Goal: Information Seeking & Learning: Find specific fact

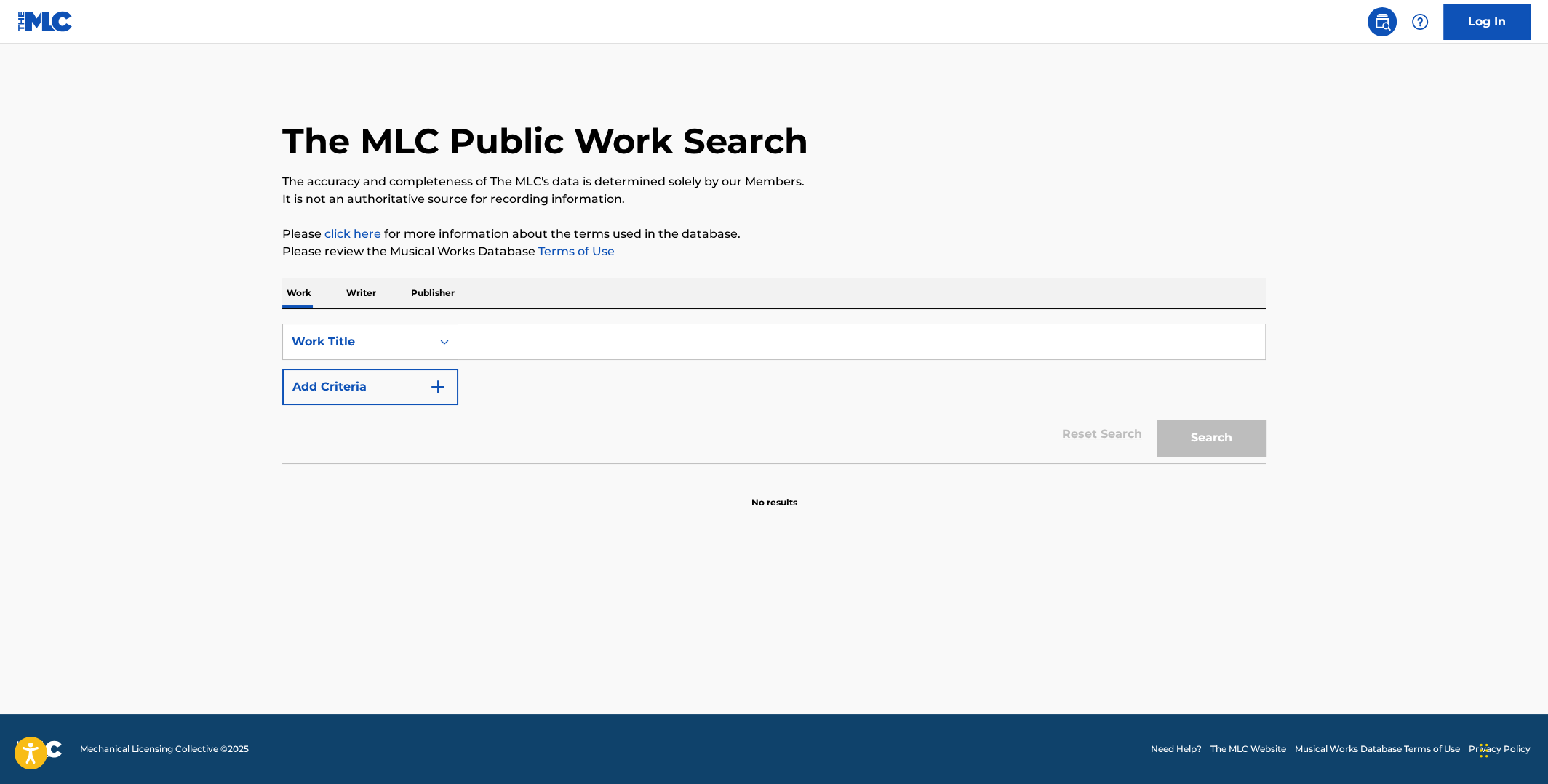
click at [630, 328] on input "Search Form" at bounding box center [862, 341] width 807 height 35
type input "mental hopscotch"
click at [577, 372] on strong "hopscotch" at bounding box center [549, 374] width 63 height 14
click at [1174, 434] on button "Search" at bounding box center [1210, 438] width 109 height 36
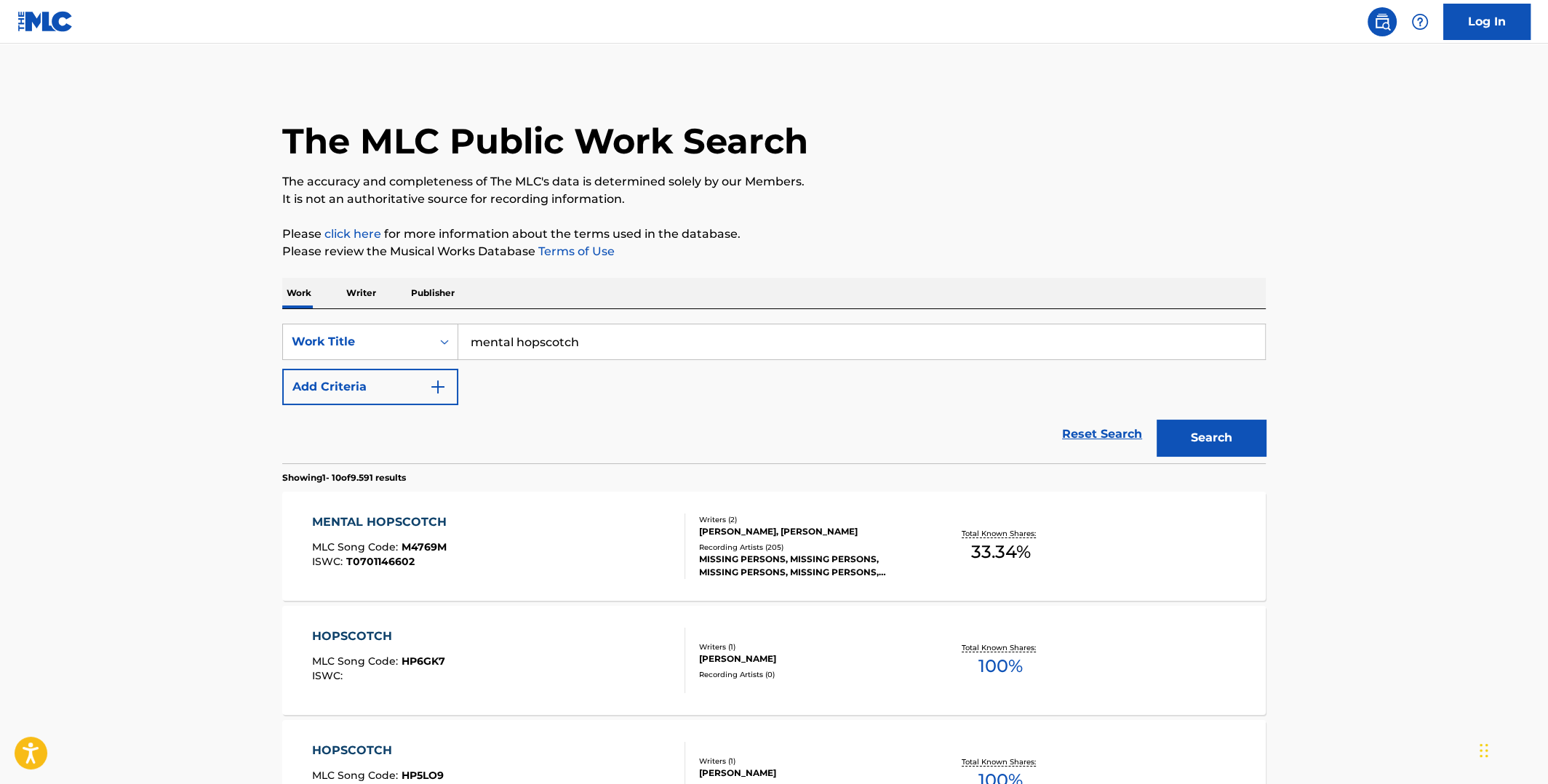
click at [834, 549] on div "Recording Artists ( 205 )" at bounding box center [808, 547] width 220 height 11
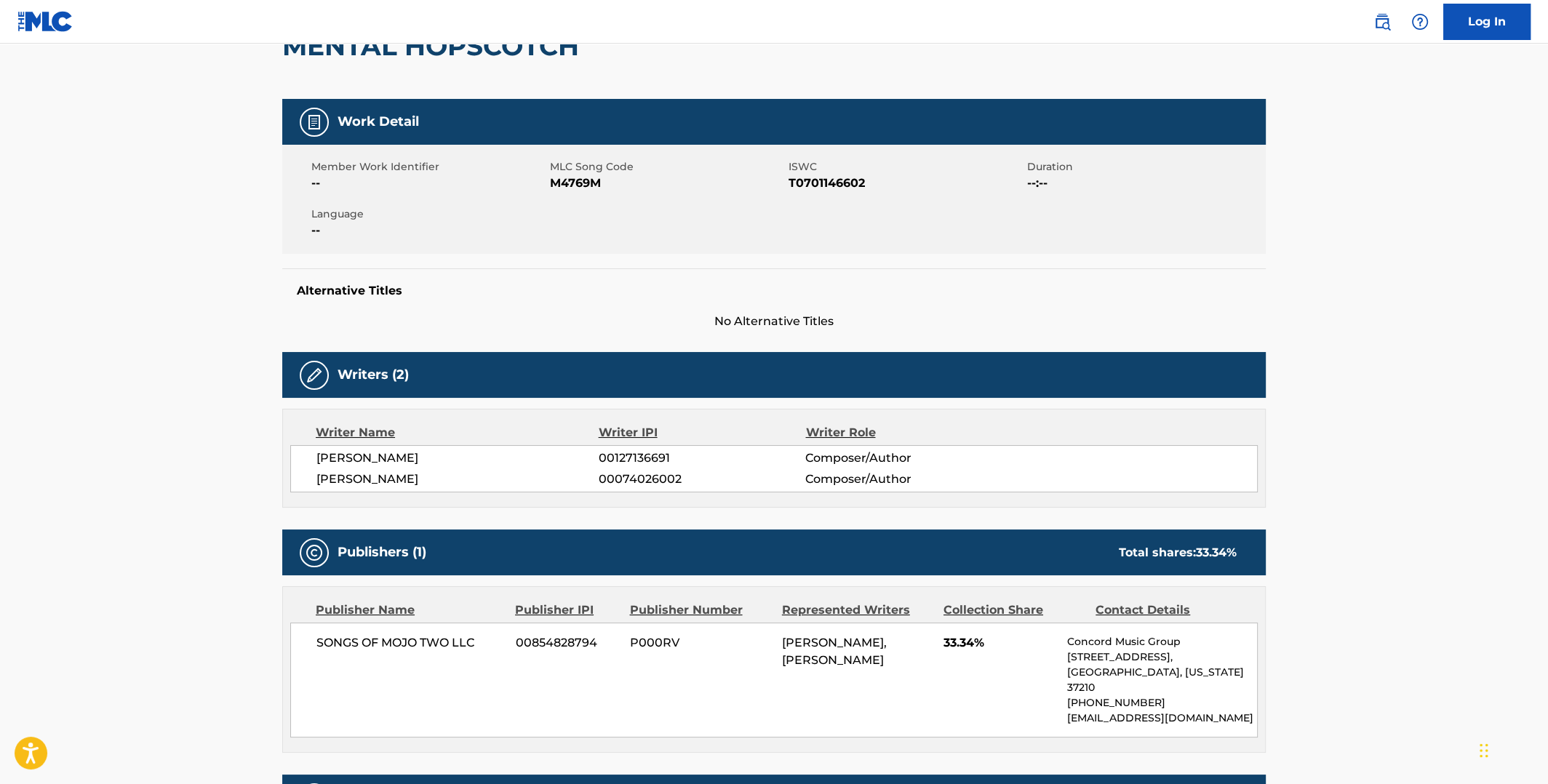
scroll to position [72, 0]
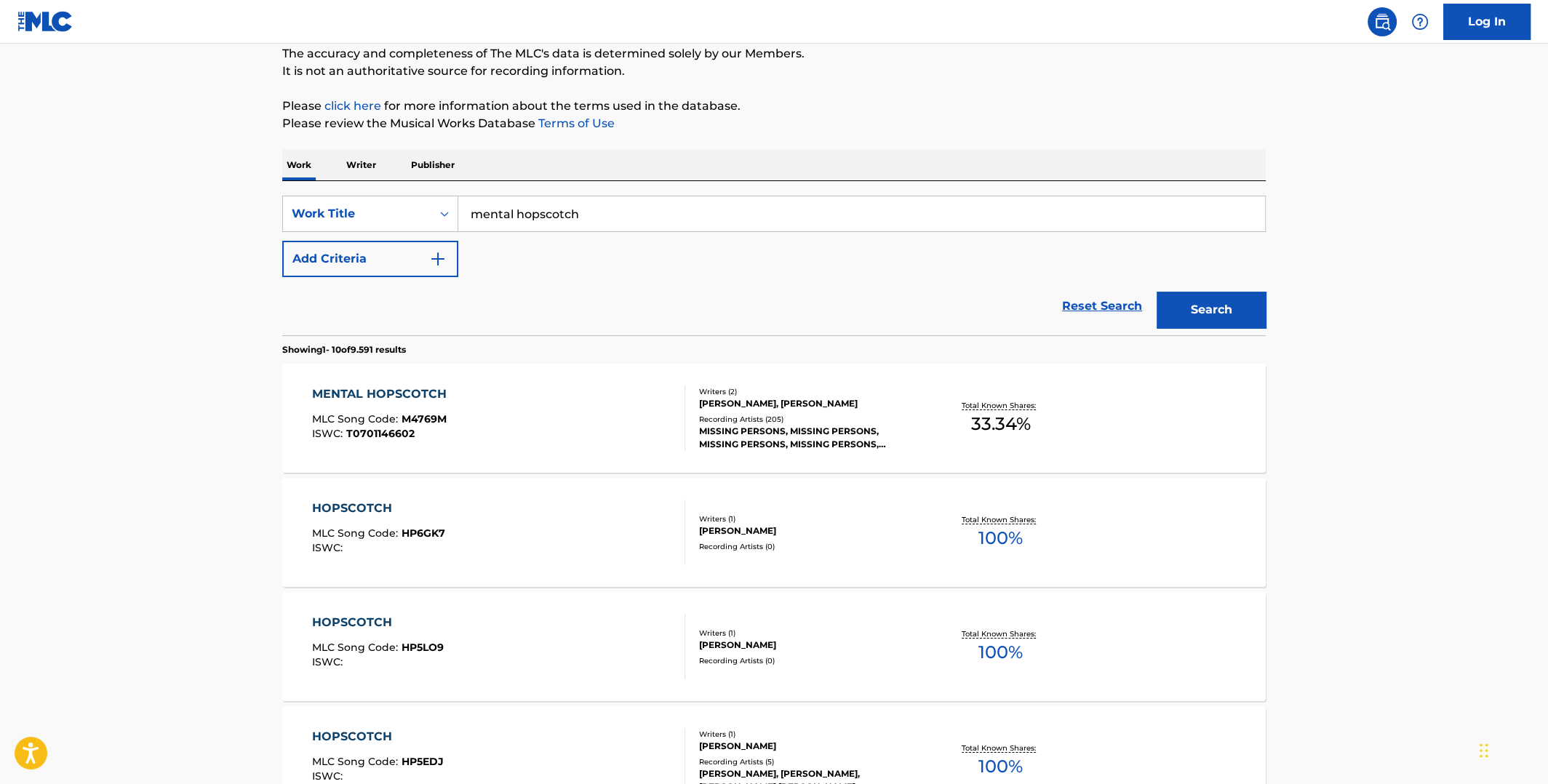
scroll to position [72, 0]
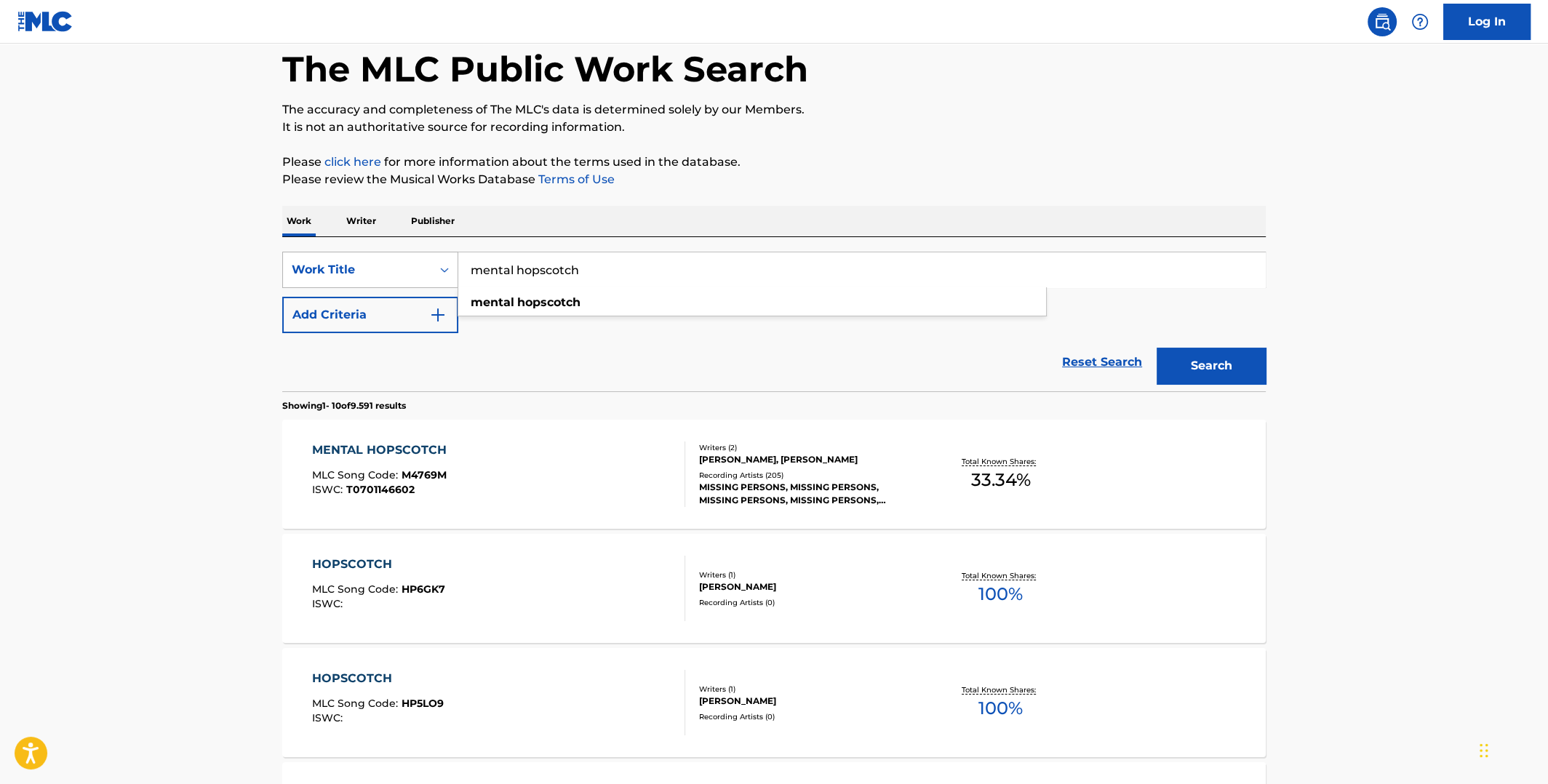
drag, startPoint x: 584, startPoint y: 272, endPoint x: 447, endPoint y: 264, distance: 137.2
click at [447, 264] on div "SearchWithCriteriae3f8633e-67af-4dc7-a229-5c8e78ea783b Work Title mental hopsco…" at bounding box center [774, 269] width 983 height 36
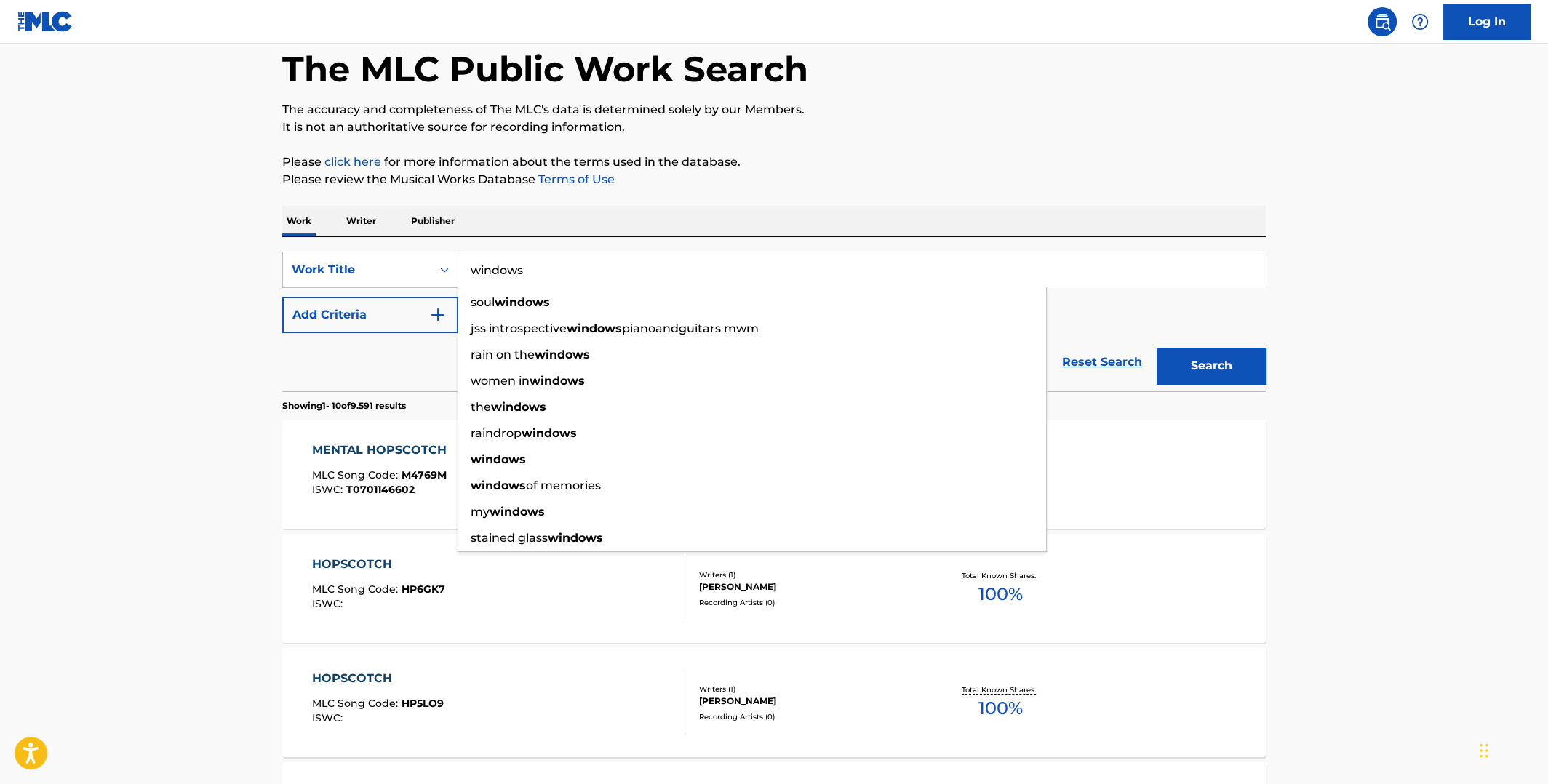
click at [543, 268] on input "windows" at bounding box center [862, 269] width 807 height 35
type input "windows"
click at [448, 311] on button "Add Criteria" at bounding box center [370, 315] width 176 height 36
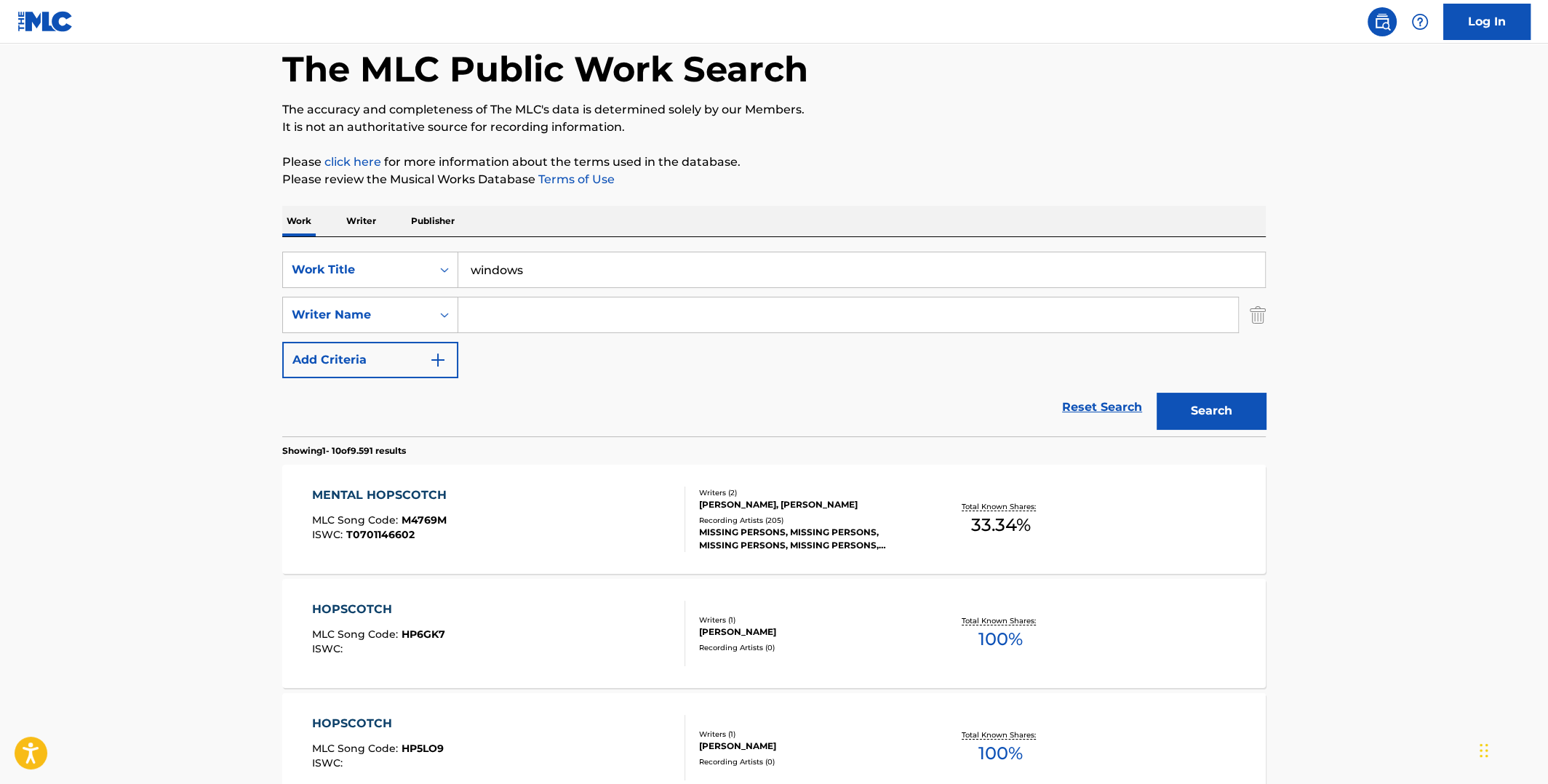
click at [482, 307] on input "Search Form" at bounding box center [848, 315] width 780 height 35
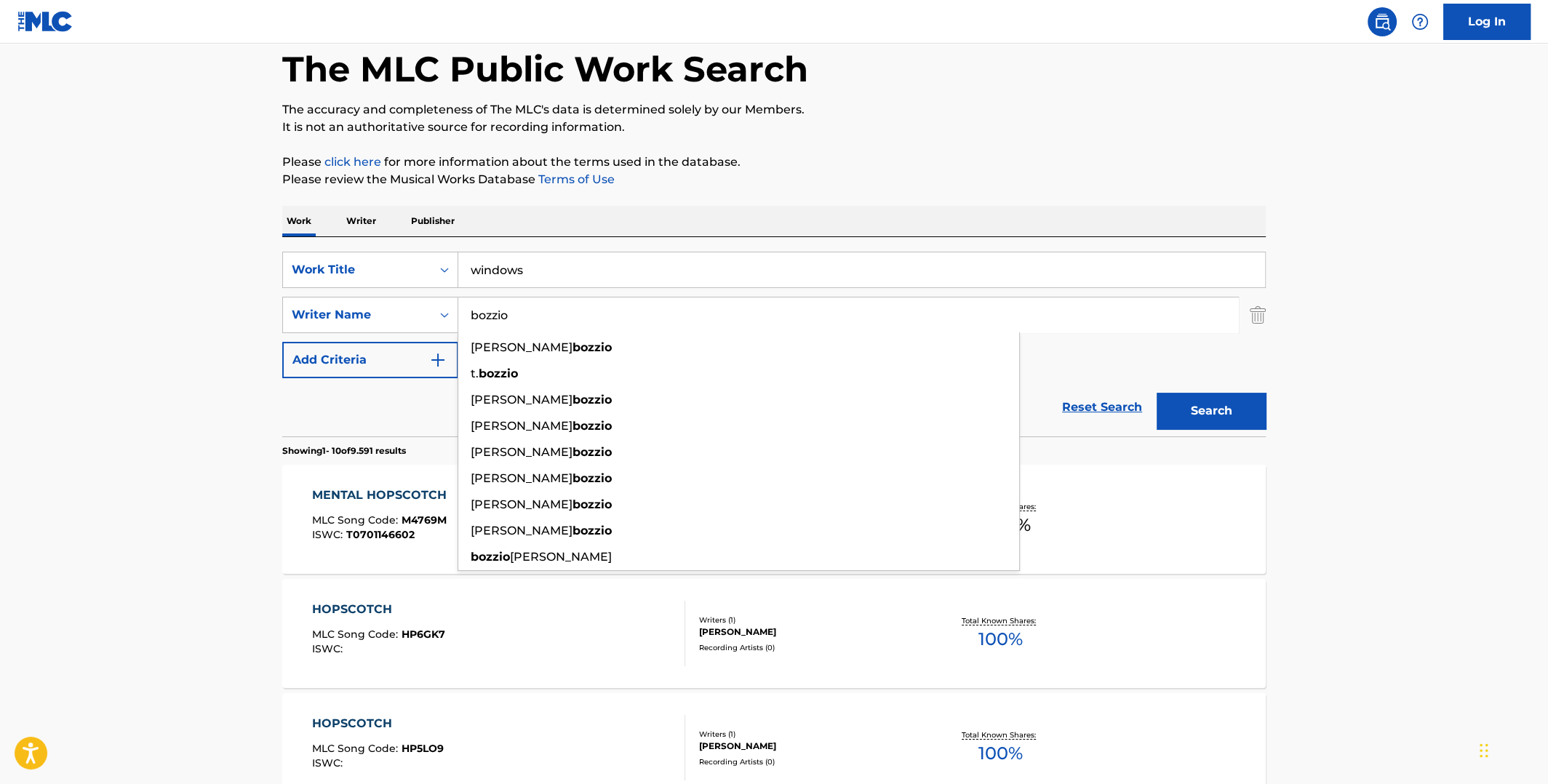
click at [483, 308] on input "bozzio" at bounding box center [848, 315] width 780 height 35
type input "bozzio"
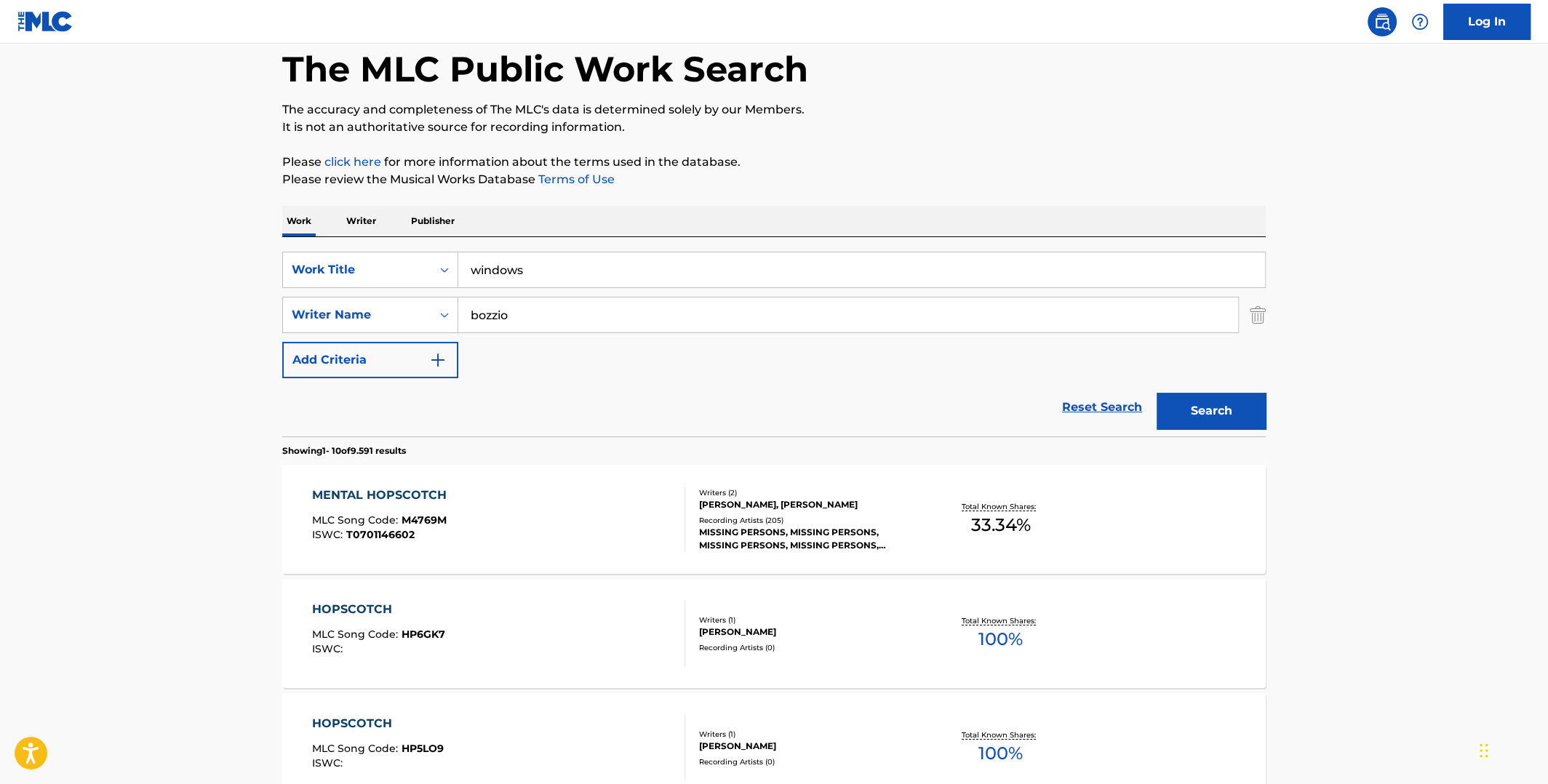
click at [1187, 407] on button "Search" at bounding box center [1210, 411] width 109 height 36
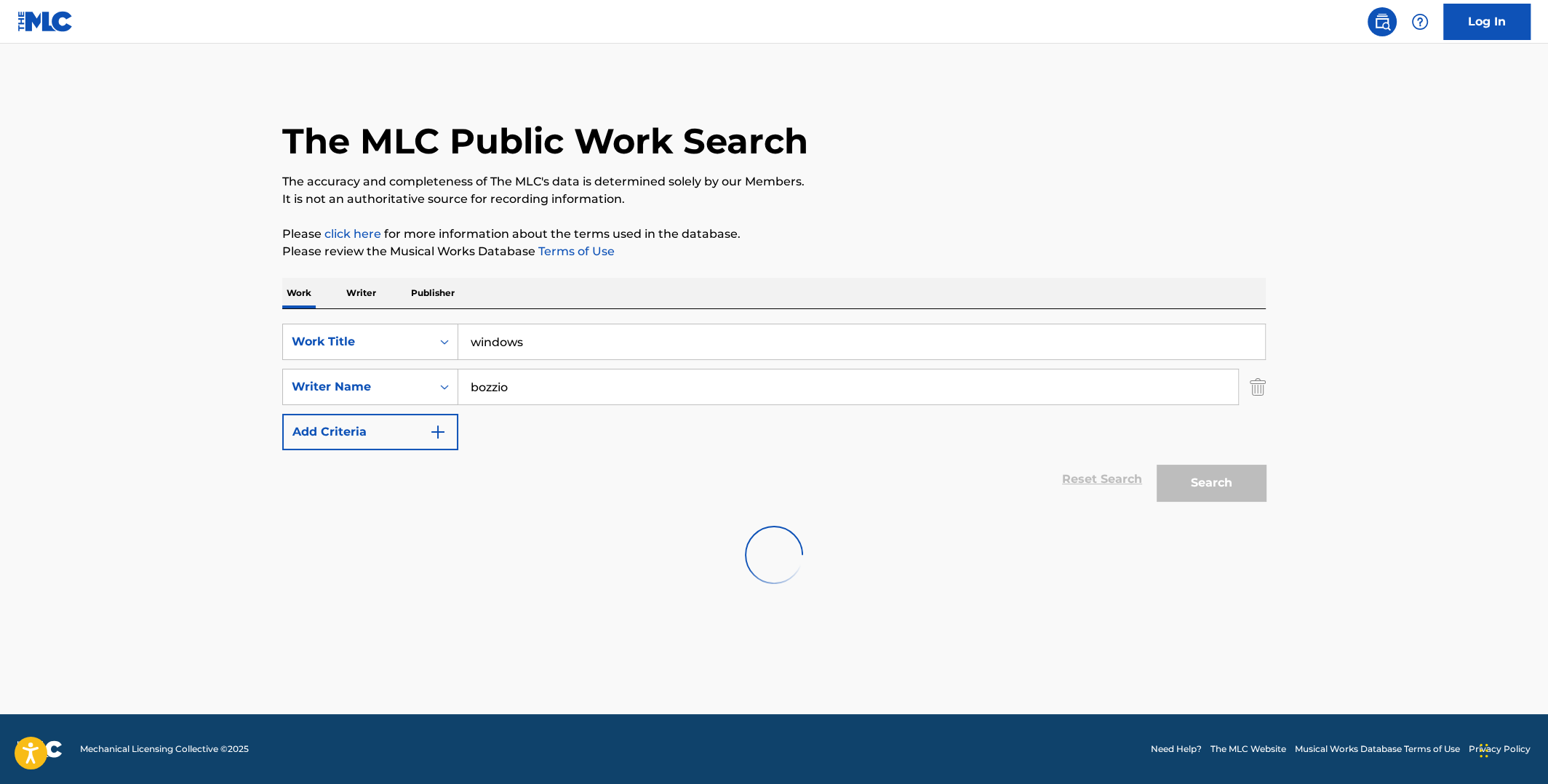
scroll to position [0, 0]
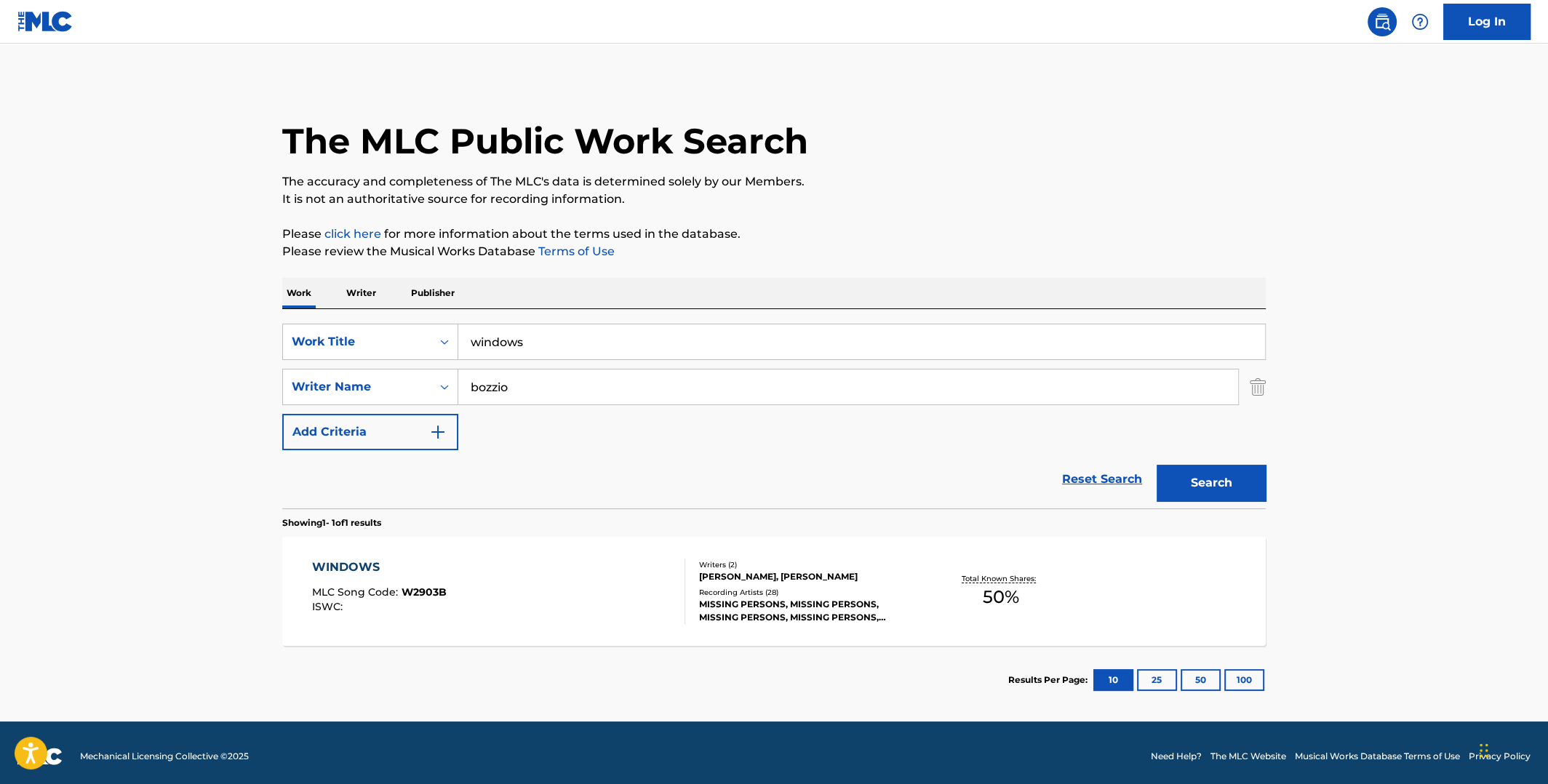
click at [1008, 594] on span "50 %" at bounding box center [1000, 597] width 36 height 26
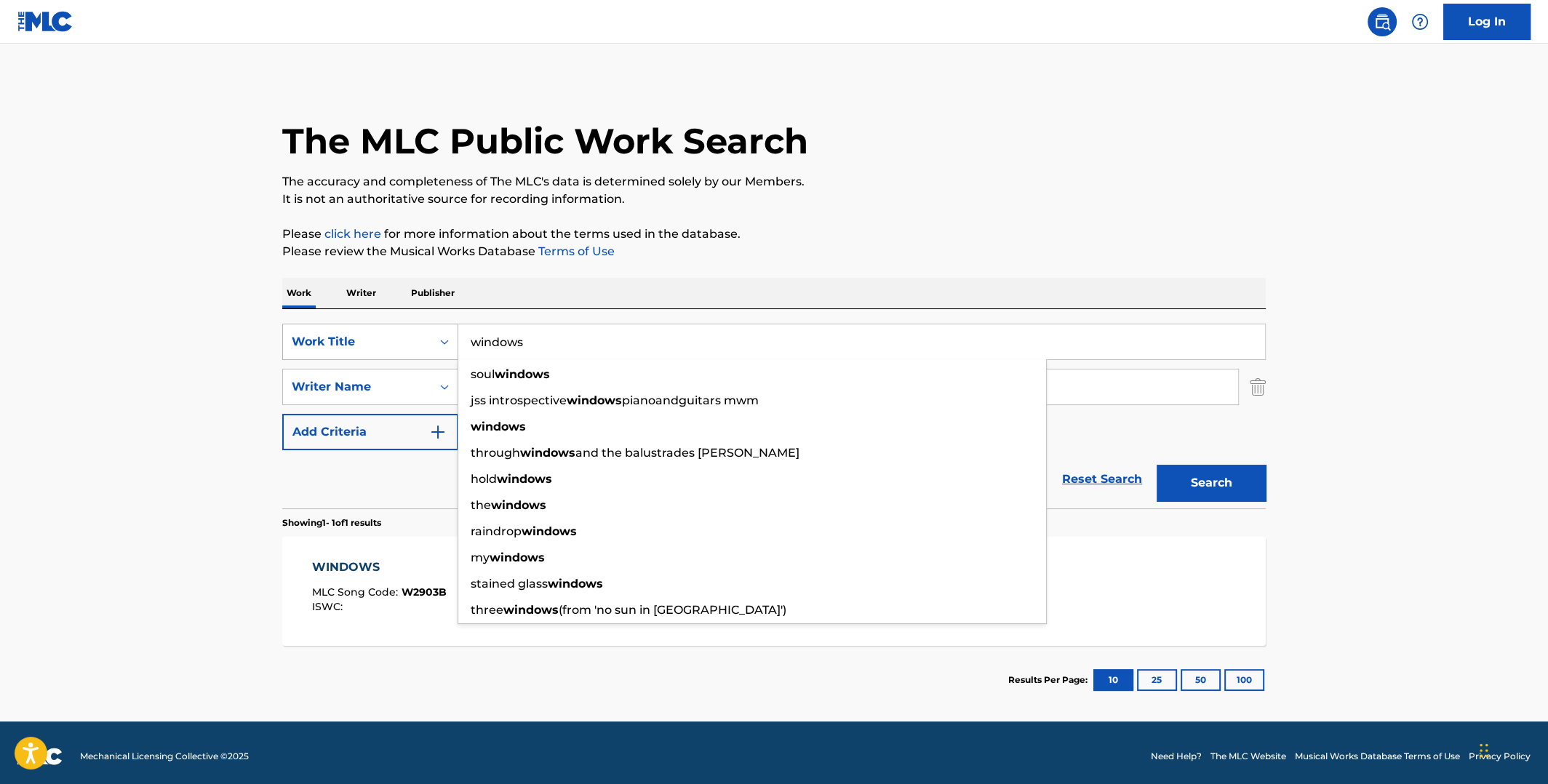
drag, startPoint x: 573, startPoint y: 332, endPoint x: 426, endPoint y: 337, distance: 147.1
click at [436, 341] on div "SearchWithCriteriae3f8633e-67af-4dc7-a229-5c8e78ea783b Work Title windows soul …" at bounding box center [774, 341] width 983 height 36
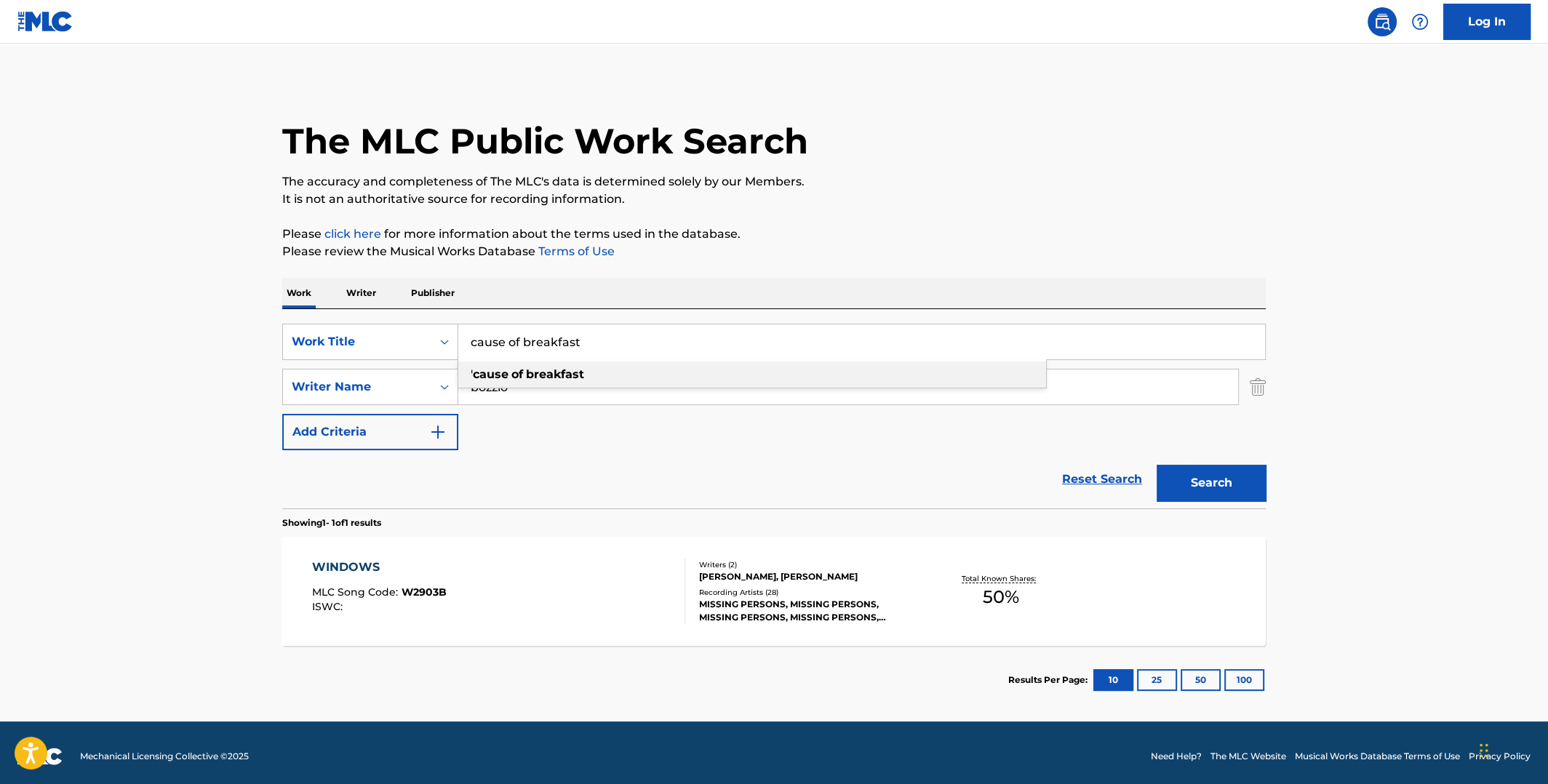
click at [512, 376] on strong "of" at bounding box center [517, 374] width 12 height 14
type input "'cause of breakfast"
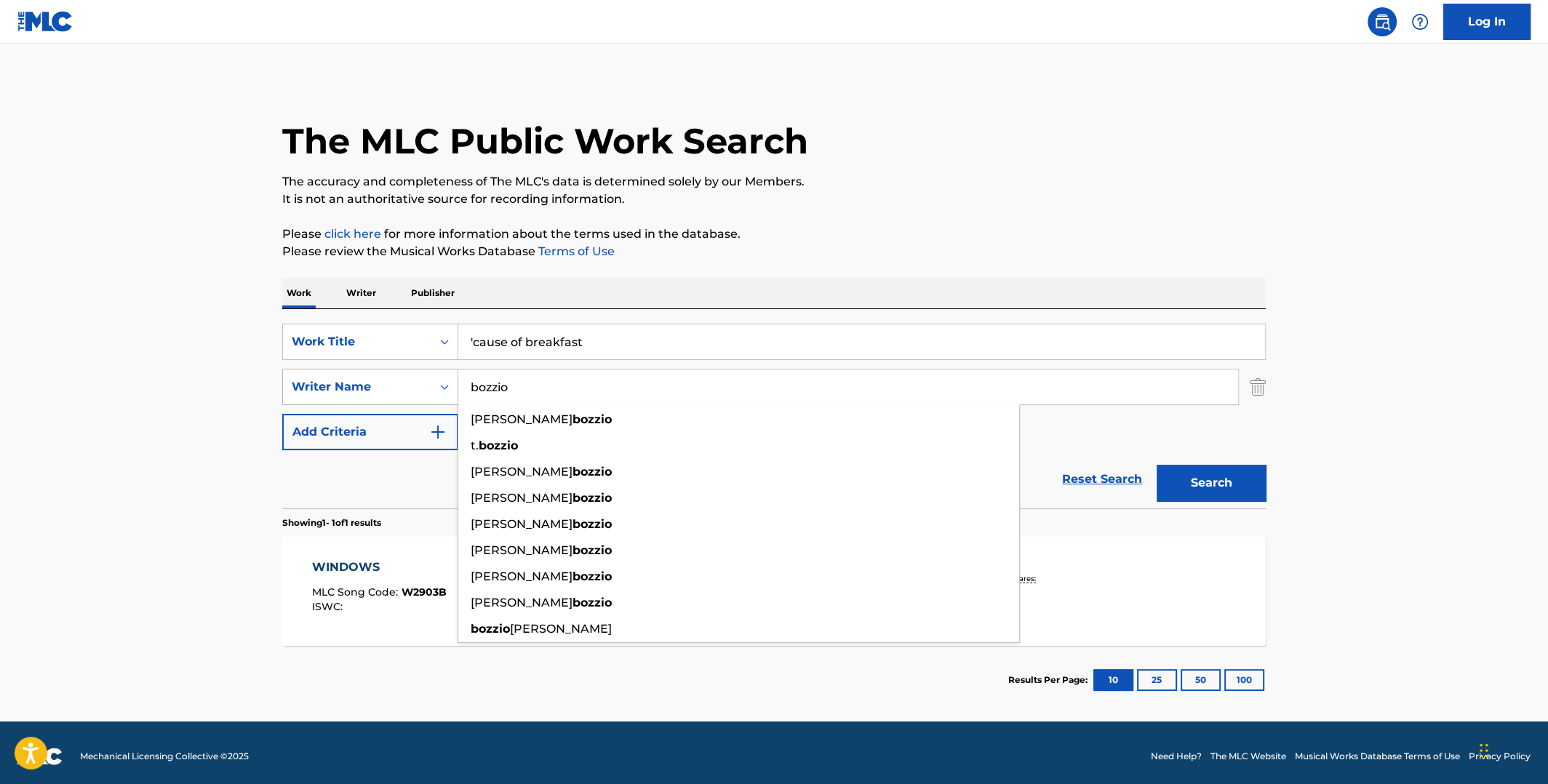
drag, startPoint x: 508, startPoint y: 383, endPoint x: 444, endPoint y: 384, distance: 64.0
click at [444, 385] on div "SearchWithCriteria31d35104-6818-4528-94ee-7b7c5ca88d06 Writer Name [PERSON_NAME…" at bounding box center [774, 386] width 983 height 36
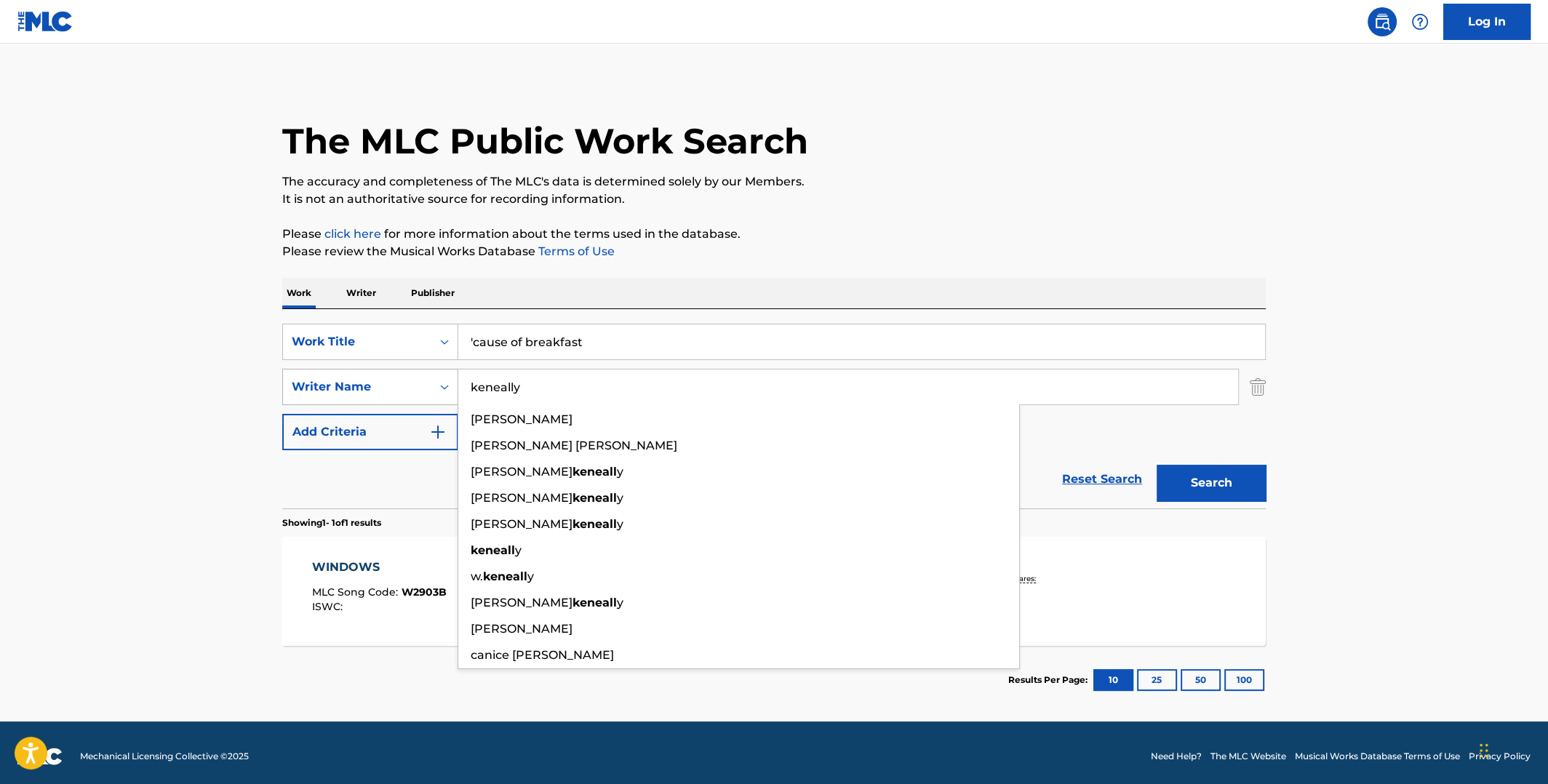
type input "keneally"
click at [1156, 465] on button "Search" at bounding box center [1210, 483] width 109 height 36
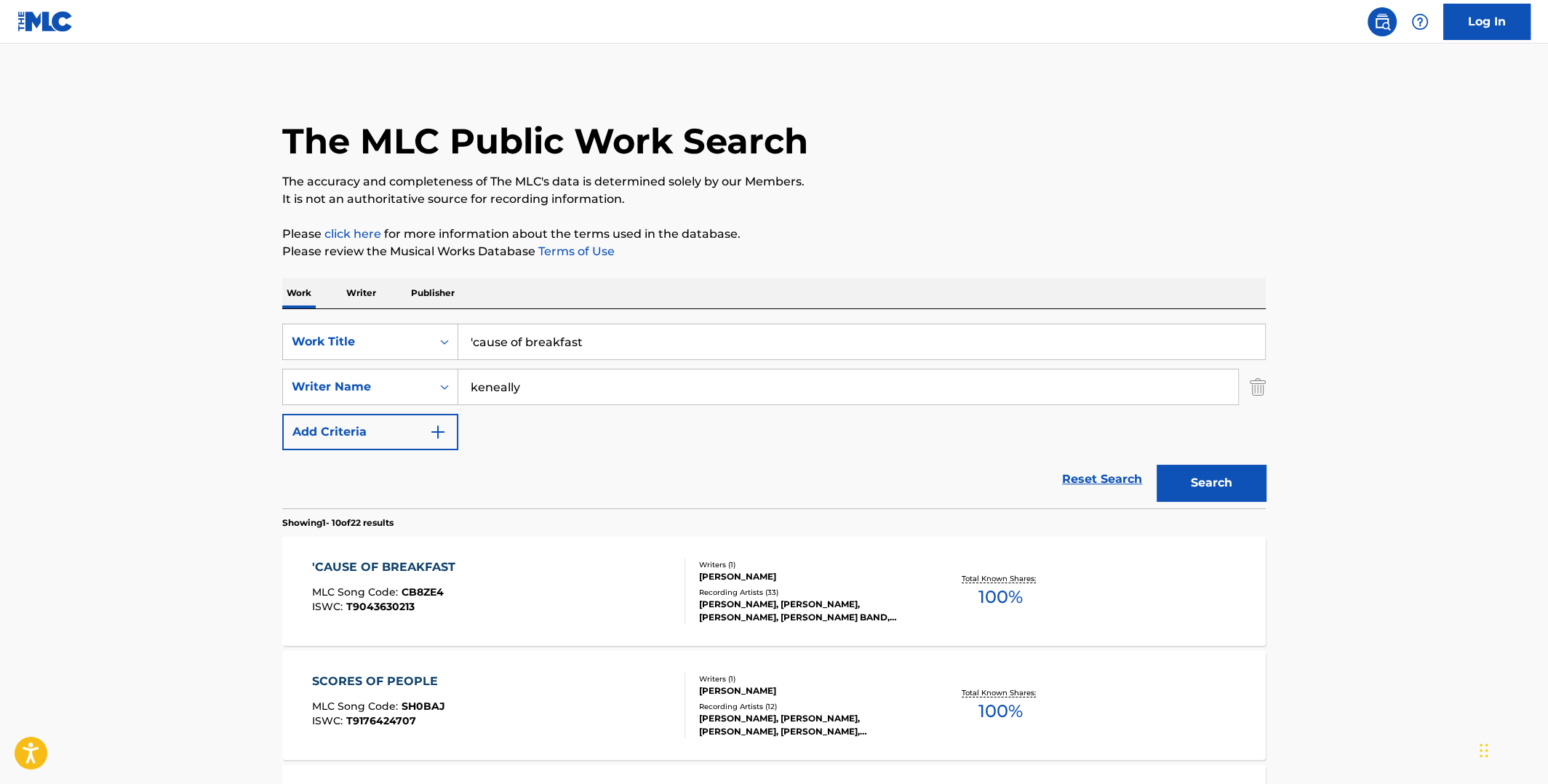
click at [985, 586] on span "100 %" at bounding box center [1001, 597] width 44 height 26
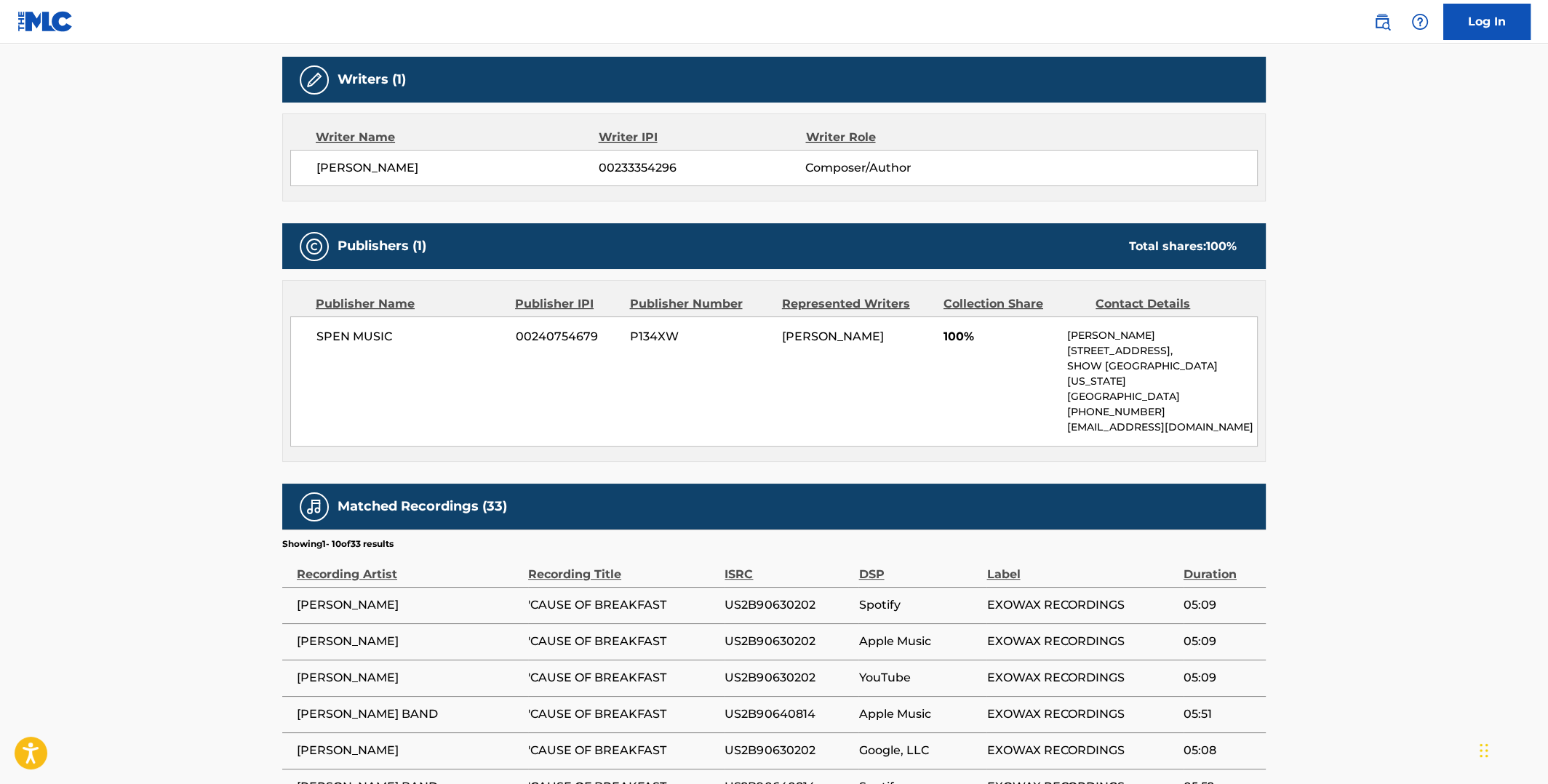
scroll to position [290, 0]
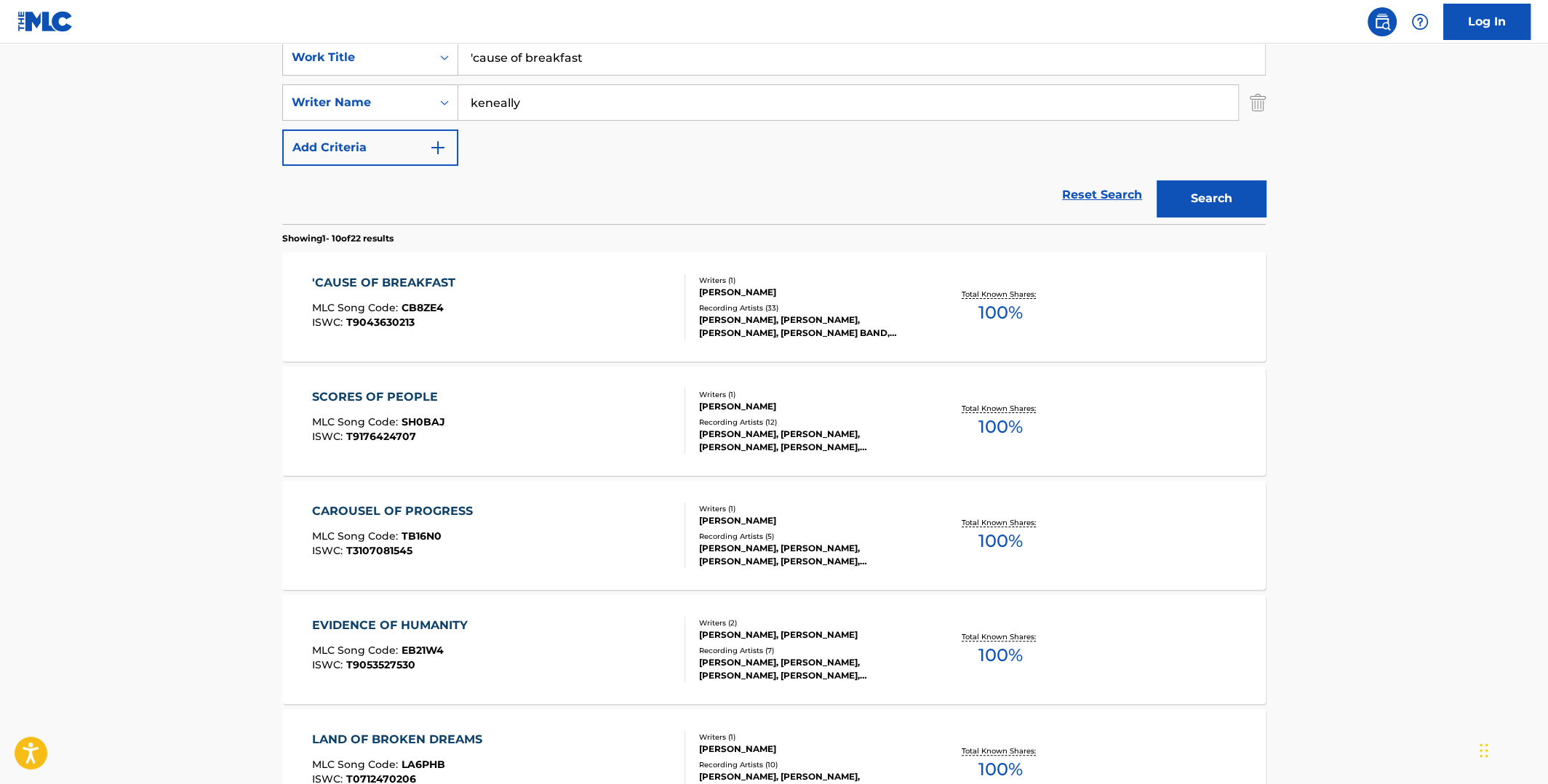
scroll to position [363, 0]
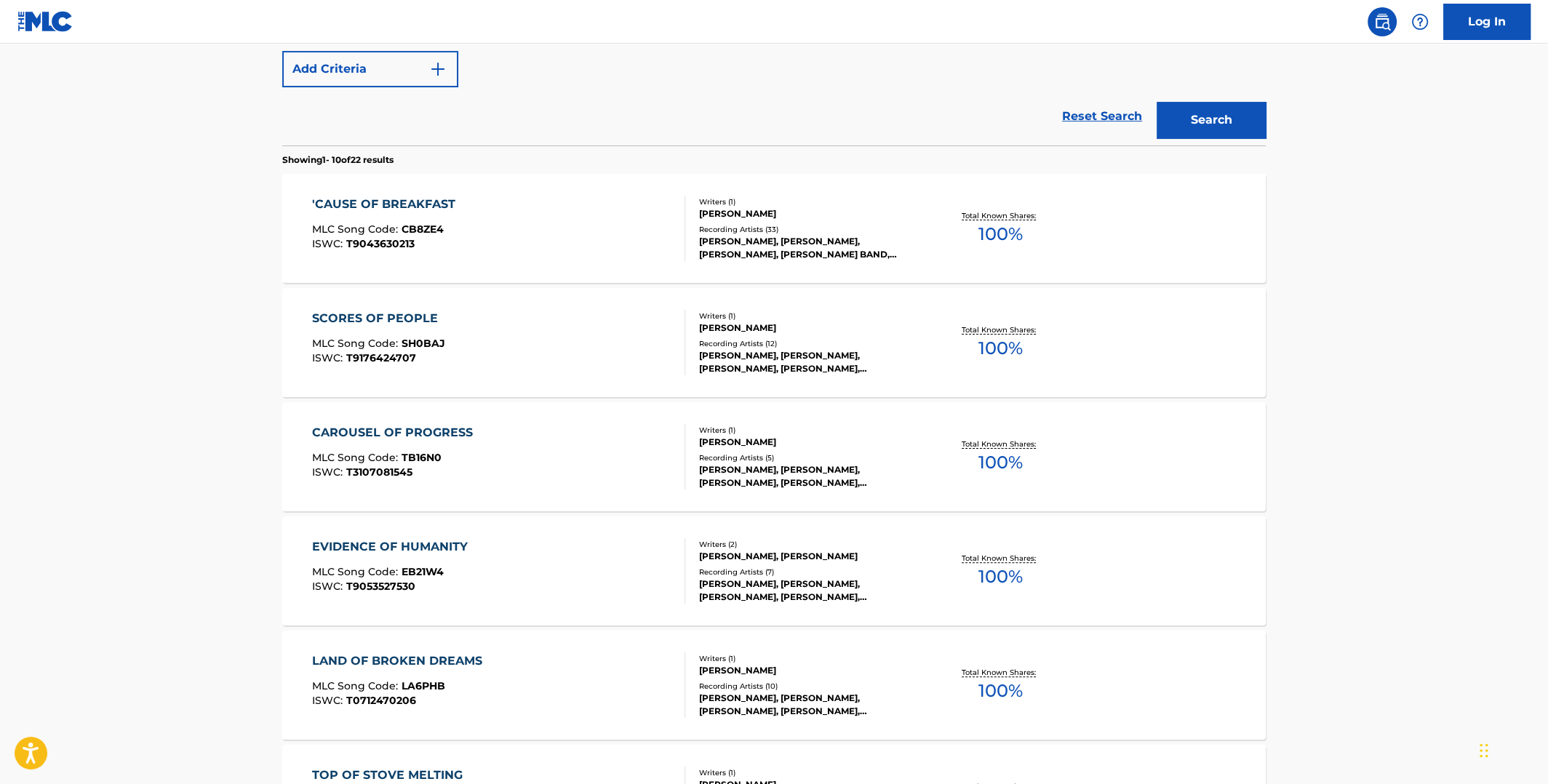
click at [982, 565] on span "100 %" at bounding box center [1001, 576] width 44 height 26
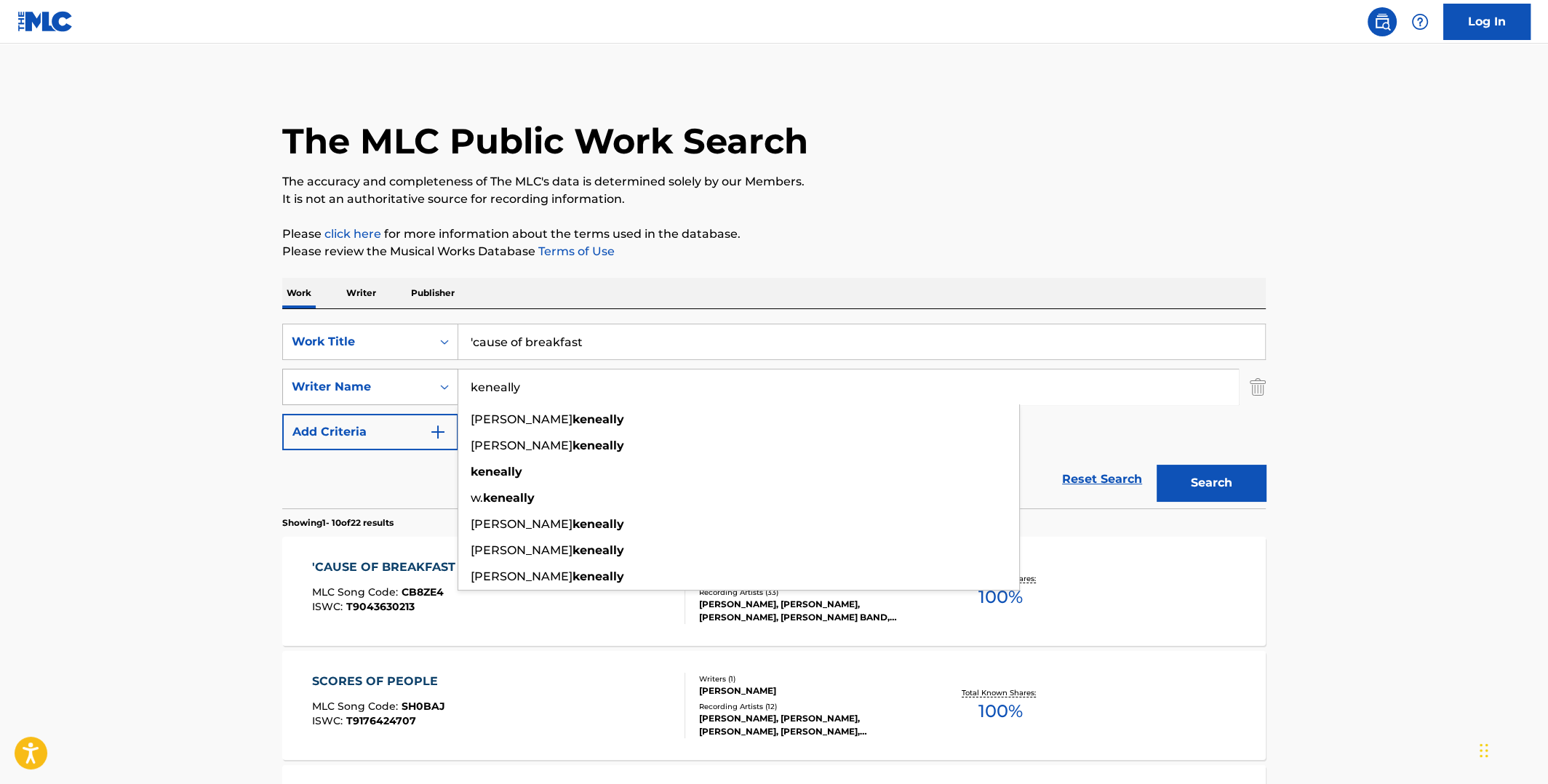
drag, startPoint x: 547, startPoint y: 387, endPoint x: 426, endPoint y: 382, distance: 121.1
click at [428, 385] on div "SearchWithCriteria31d35104-6818-4528-94ee-7b7c5ca88d06 Writer Name [PERSON_NAME…" at bounding box center [774, 386] width 983 height 36
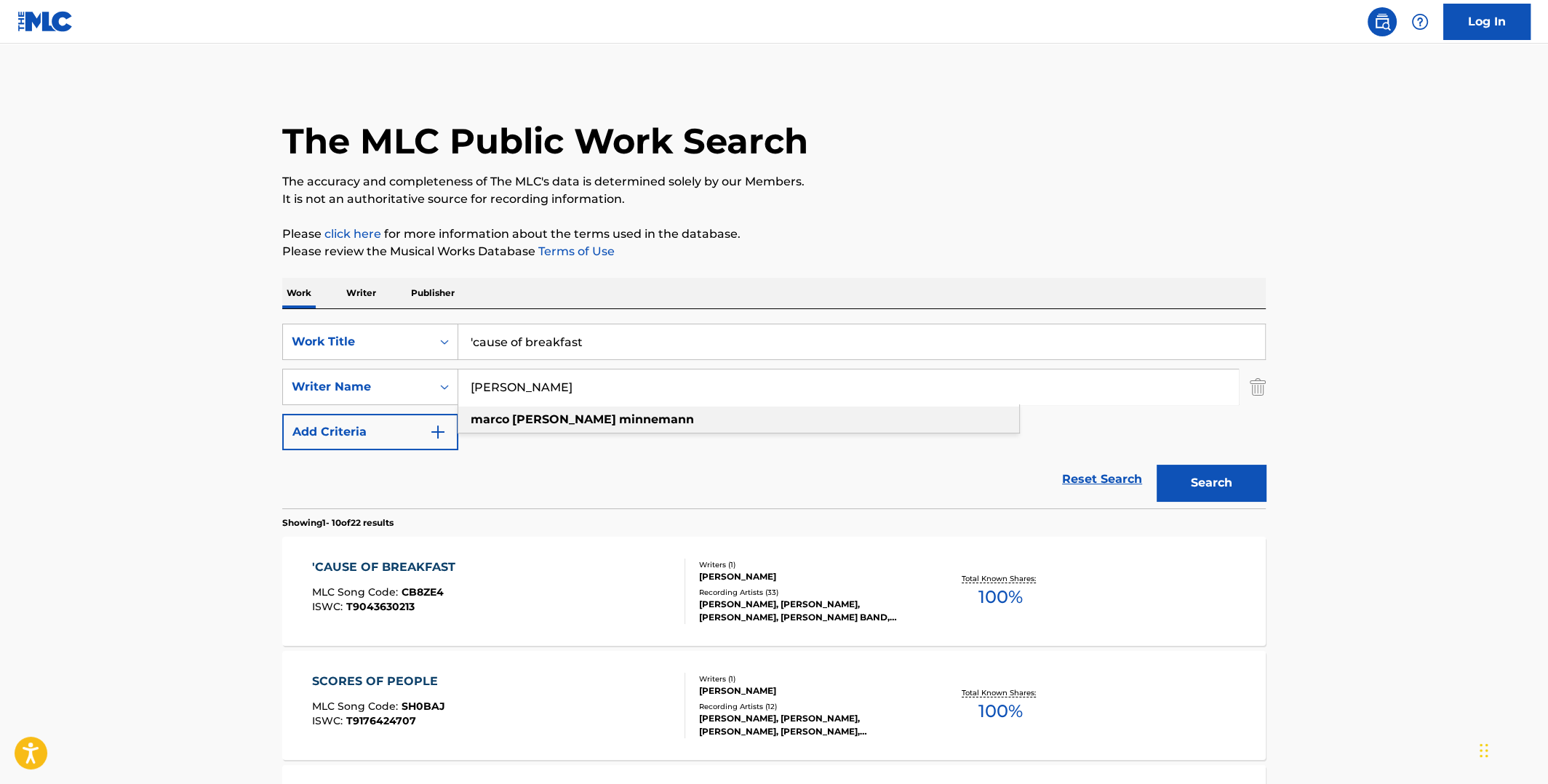
type input "[PERSON_NAME]"
click at [529, 418] on strong "[PERSON_NAME]" at bounding box center [564, 419] width 104 height 14
drag, startPoint x: 580, startPoint y: 340, endPoint x: 428, endPoint y: 344, distance: 152.1
click at [429, 344] on div "SearchWithCriteriae3f8633e-67af-4dc7-a229-5c8e78ea783b Work Title 'cause of bre…" at bounding box center [774, 341] width 983 height 36
click at [664, 335] on input "Search Form" at bounding box center [862, 341] width 807 height 35
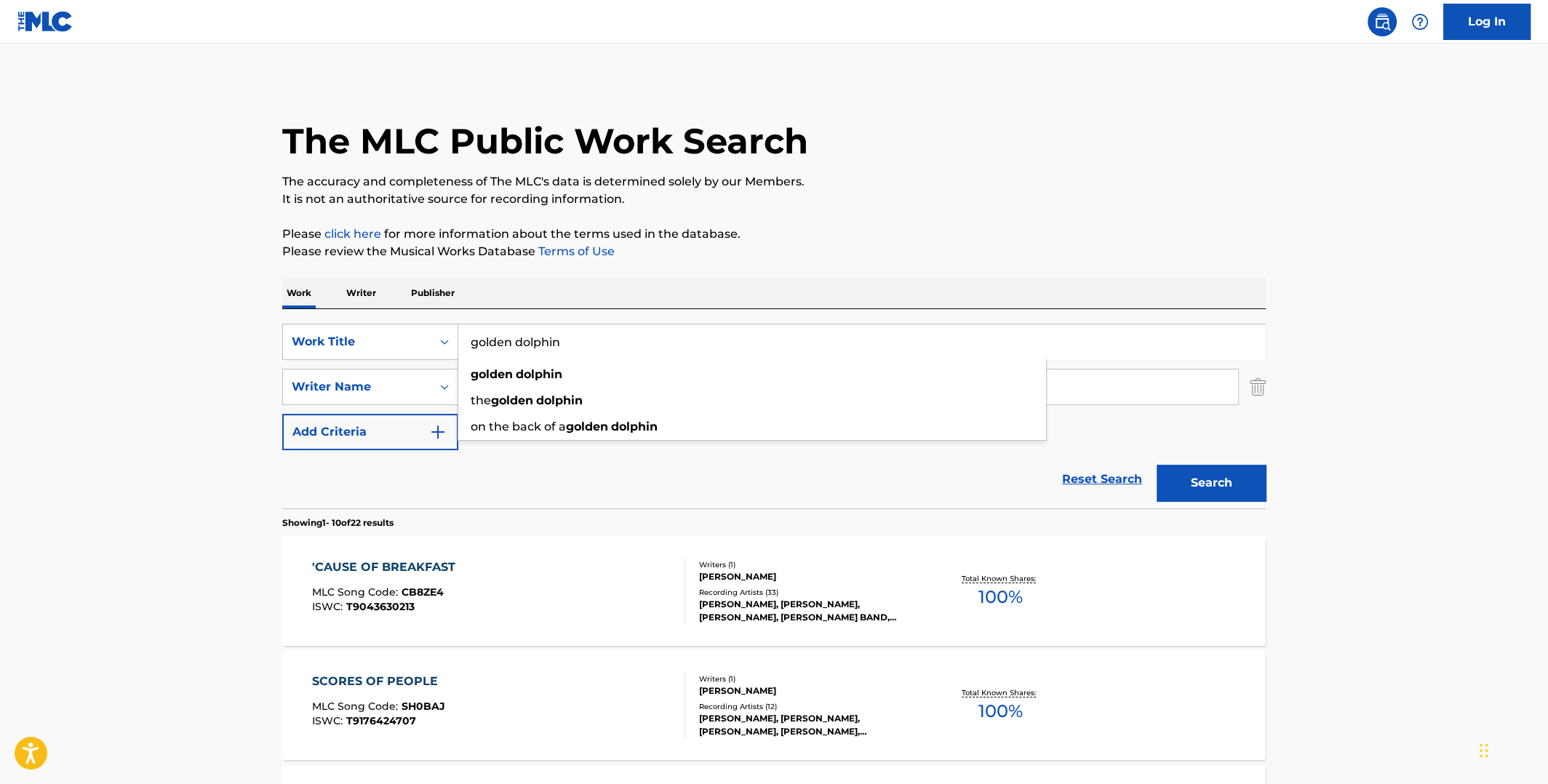
type input "golden dolphin"
click at [1156, 465] on button "Search" at bounding box center [1210, 483] width 109 height 36
